Goal: Task Accomplishment & Management: Manage account settings

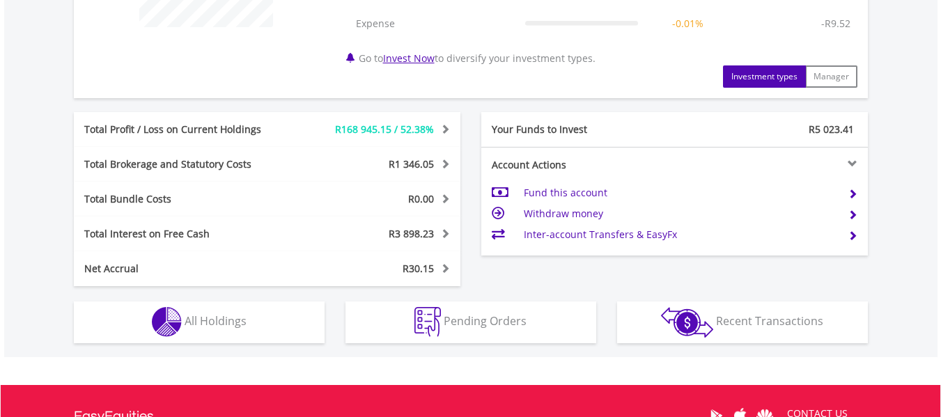
scroll to position [669, 0]
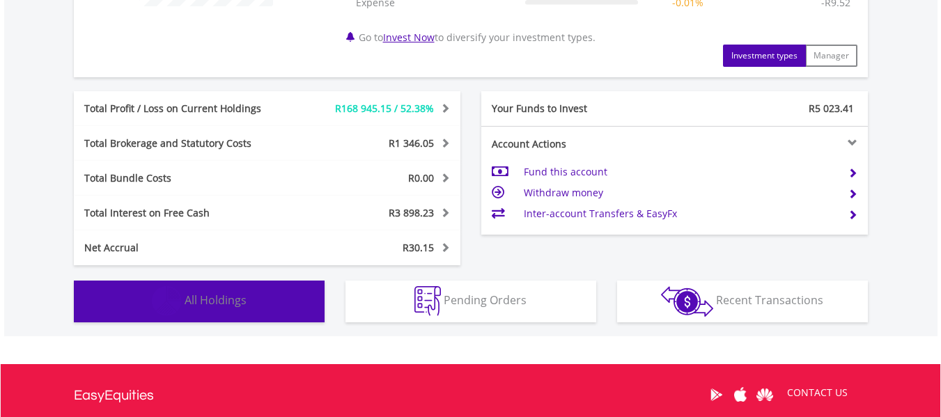
click at [216, 298] on span "All Holdings" at bounding box center [216, 300] width 62 height 15
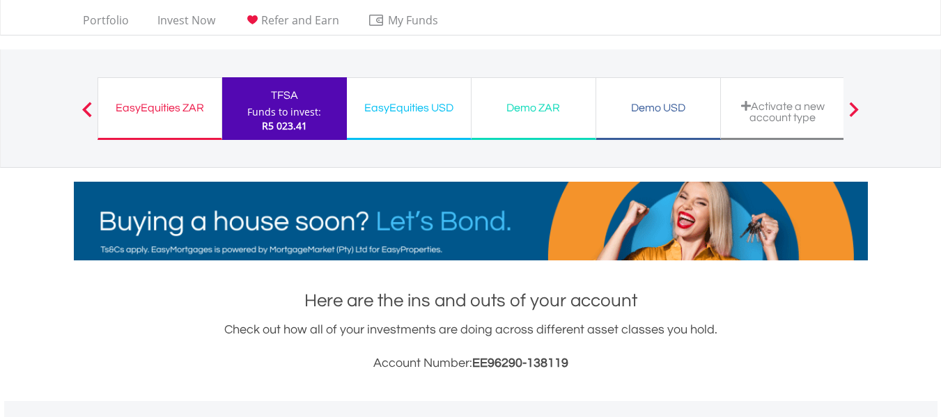
scroll to position [0, 0]
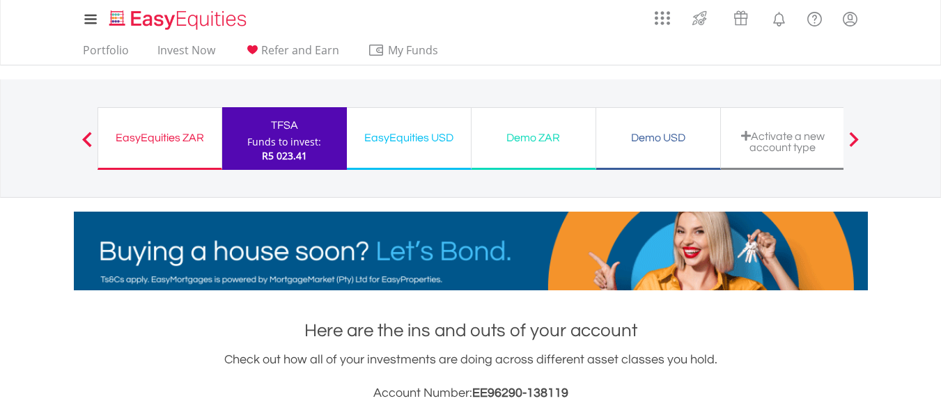
click at [175, 138] on div "EasyEquities ZAR" at bounding box center [160, 138] width 107 height 20
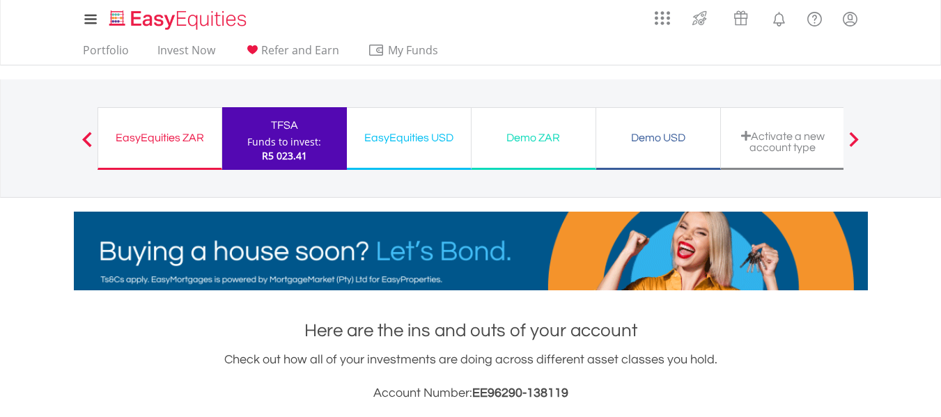
click at [175, 138] on div "EasyEquities ZAR" at bounding box center [160, 138] width 107 height 20
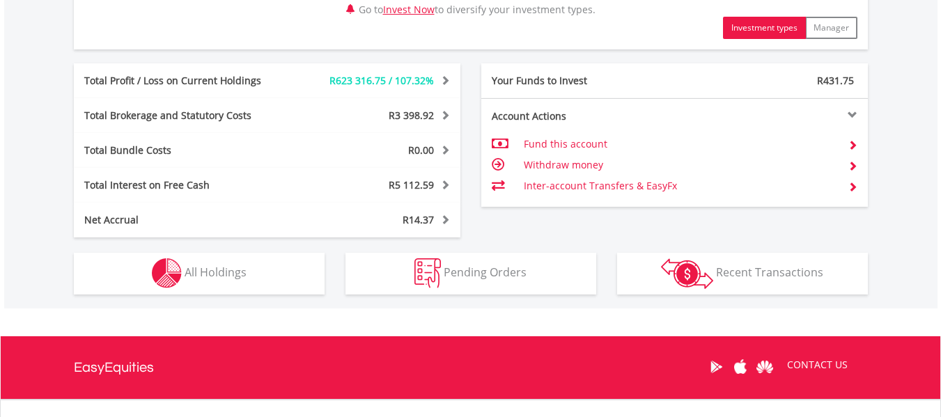
scroll to position [706, 0]
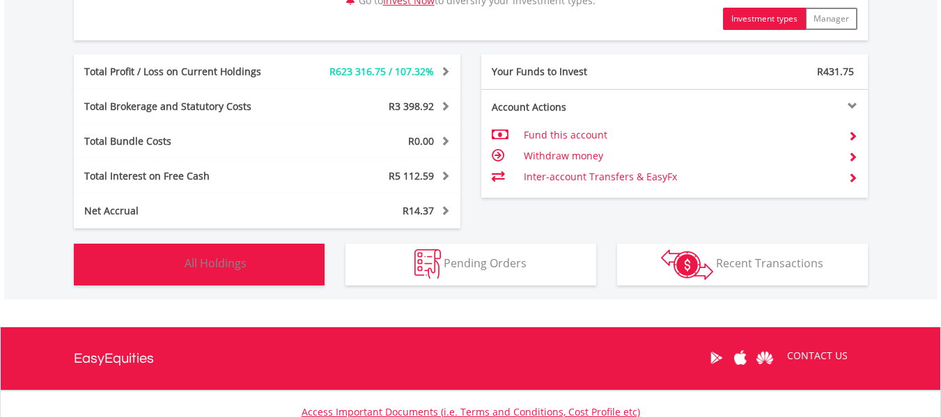
click at [215, 266] on span "All Holdings" at bounding box center [216, 263] width 62 height 15
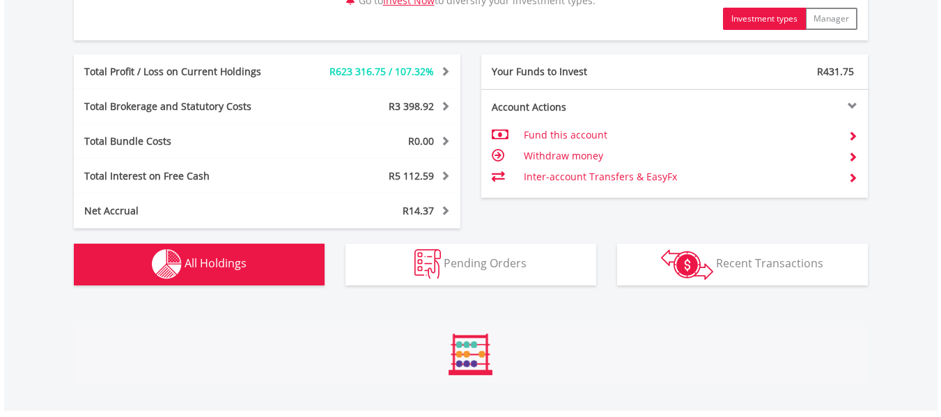
click at [215, 266] on span "All Holdings" at bounding box center [216, 263] width 62 height 15
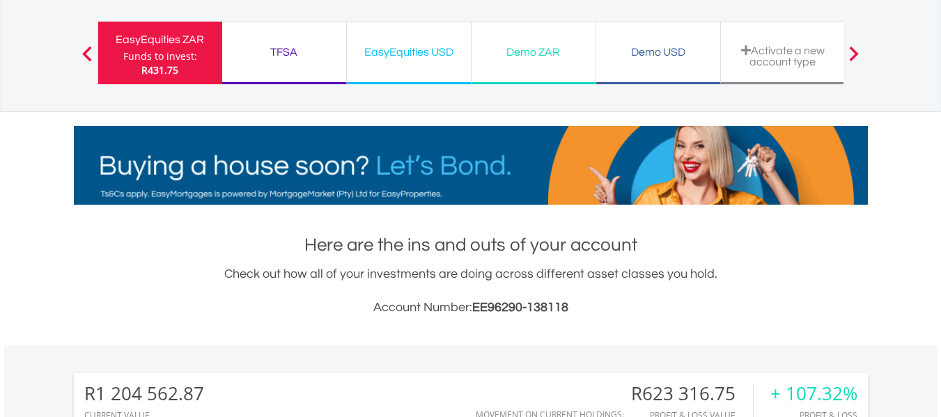
scroll to position [0, 0]
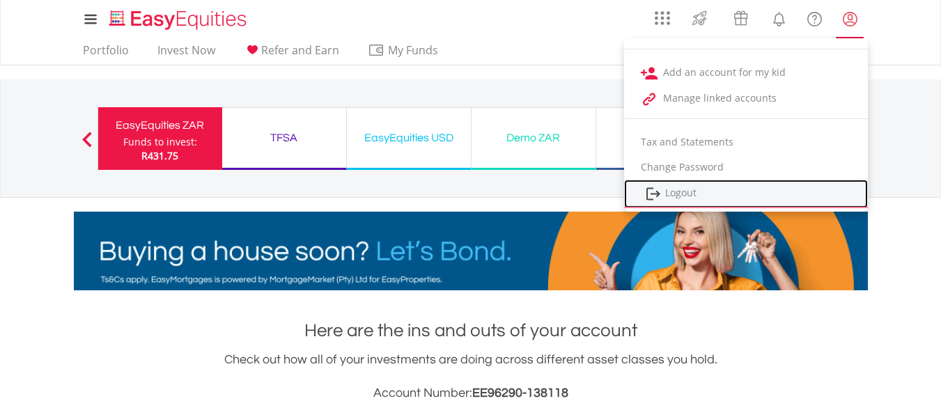
click at [693, 192] on link "Logout" at bounding box center [746, 194] width 244 height 29
